Goal: Information Seeking & Learning: Learn about a topic

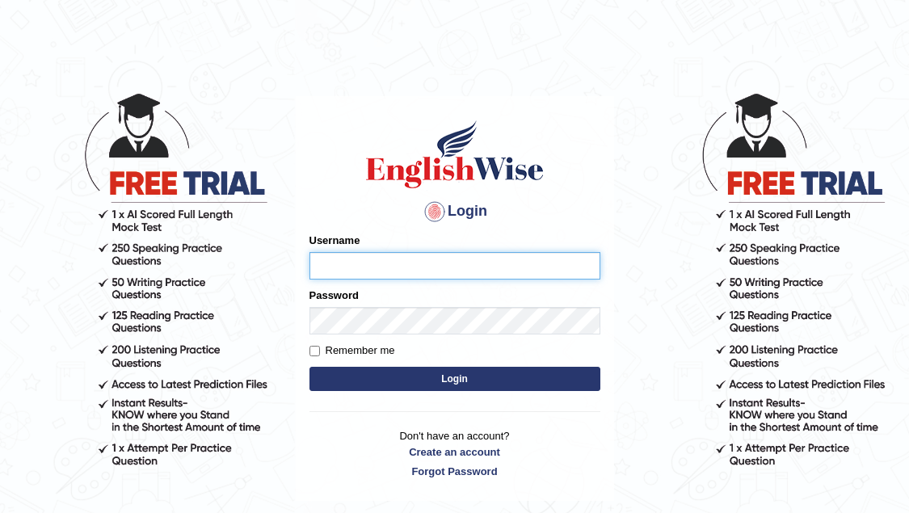
type input "natasha_ck14"
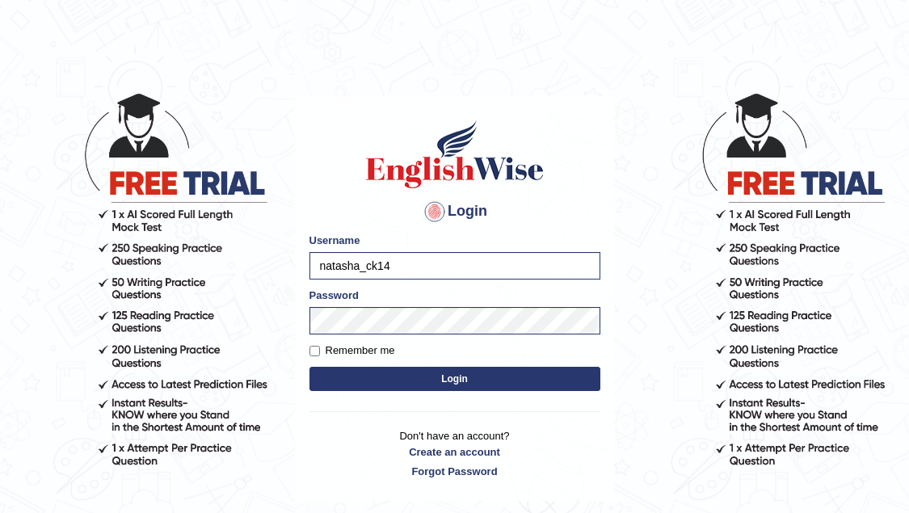
click at [400, 372] on button "Login" at bounding box center [454, 379] width 291 height 24
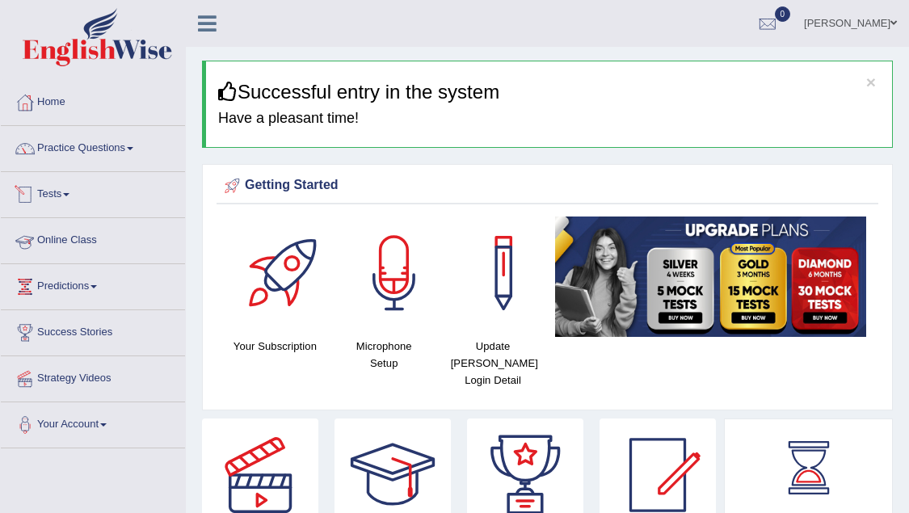
click at [79, 195] on link "Tests" at bounding box center [93, 192] width 184 height 40
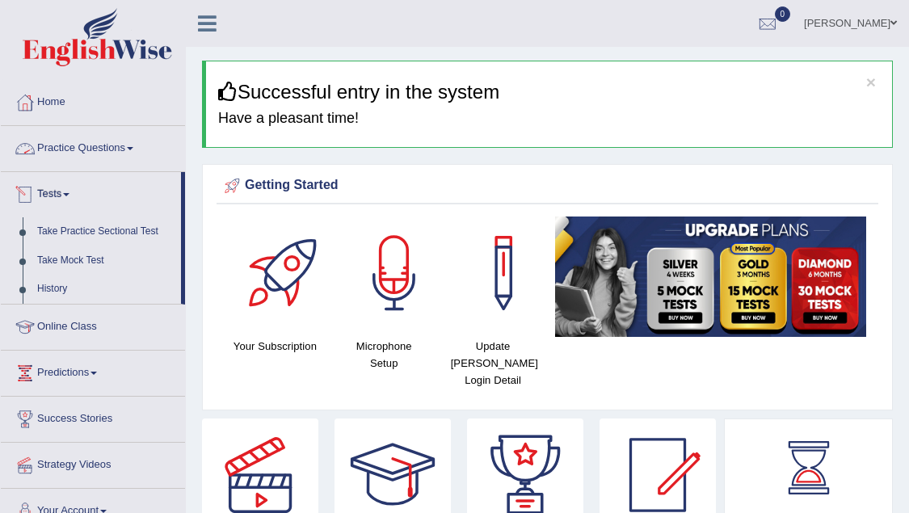
click at [108, 151] on link "Practice Questions" at bounding box center [93, 146] width 184 height 40
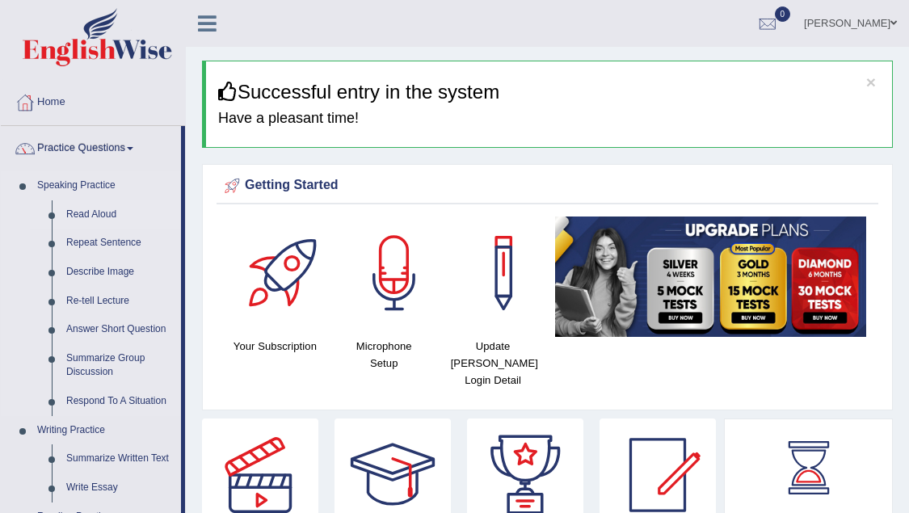
click at [99, 212] on link "Read Aloud" at bounding box center [120, 214] width 122 height 29
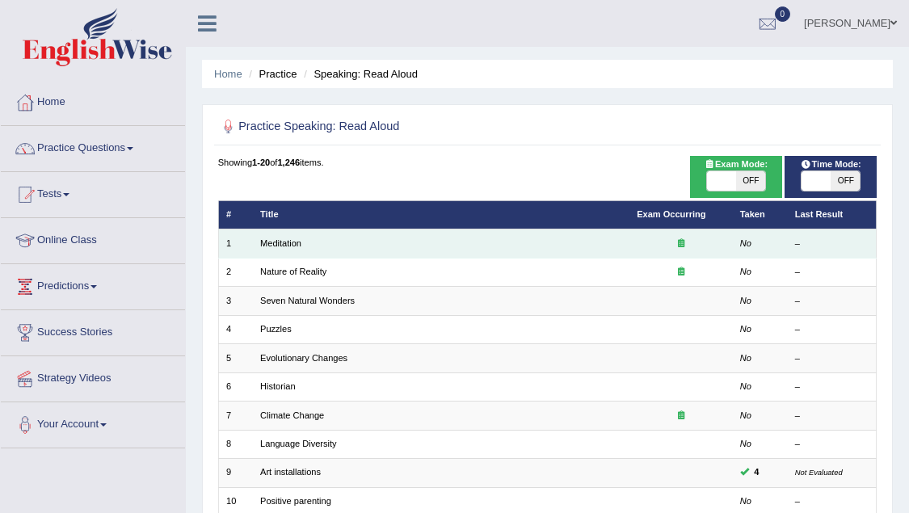
click at [466, 257] on td "Meditation" at bounding box center [441, 243] width 377 height 28
click at [462, 243] on td "Meditation" at bounding box center [441, 243] width 377 height 28
click at [294, 245] on link "Meditation" at bounding box center [280, 243] width 41 height 10
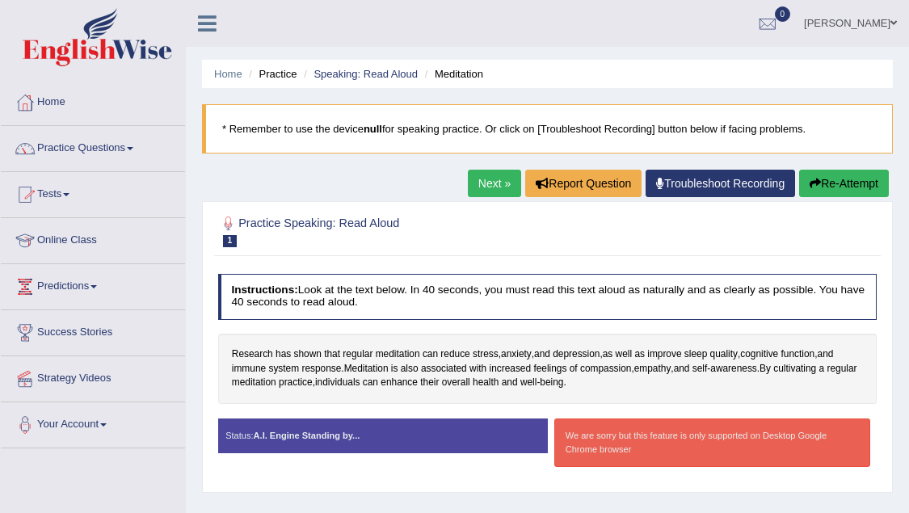
click at [185, 53] on div at bounding box center [93, 39] width 186 height 79
